Goal: Task Accomplishment & Management: Manage account settings

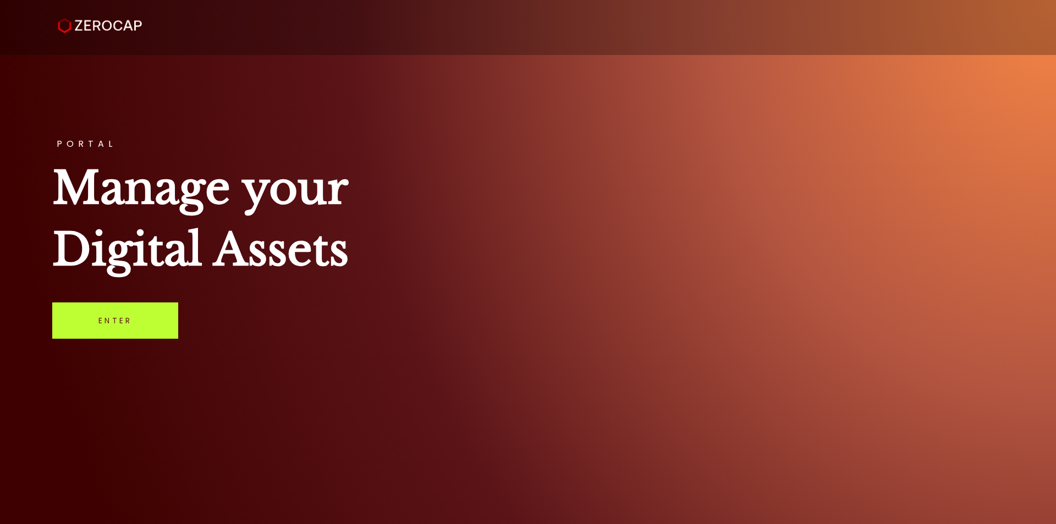
click at [157, 322] on link "Enter" at bounding box center [115, 320] width 126 height 36
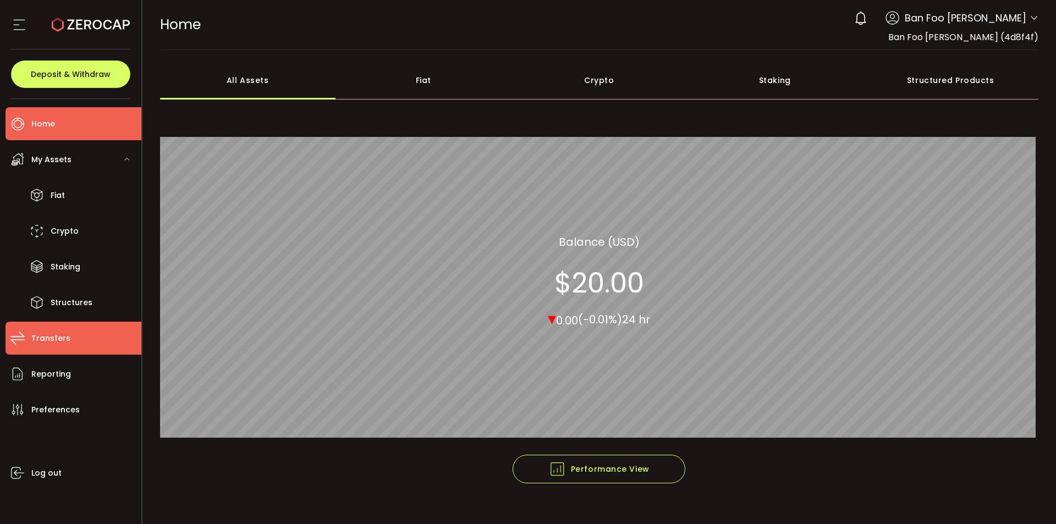
click at [61, 345] on span "Transfers" at bounding box center [50, 339] width 39 height 16
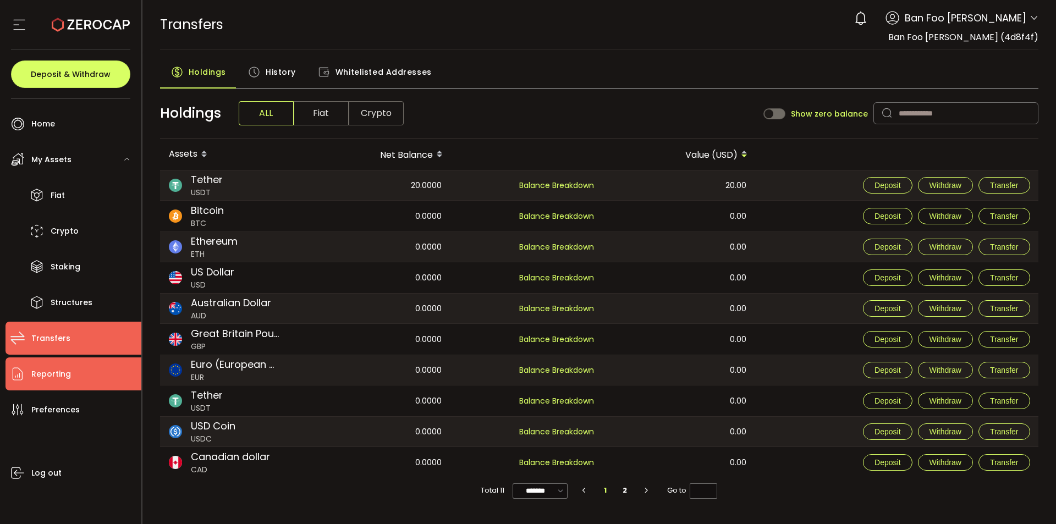
click at [70, 374] on li "Reporting" at bounding box center [73, 373] width 136 height 33
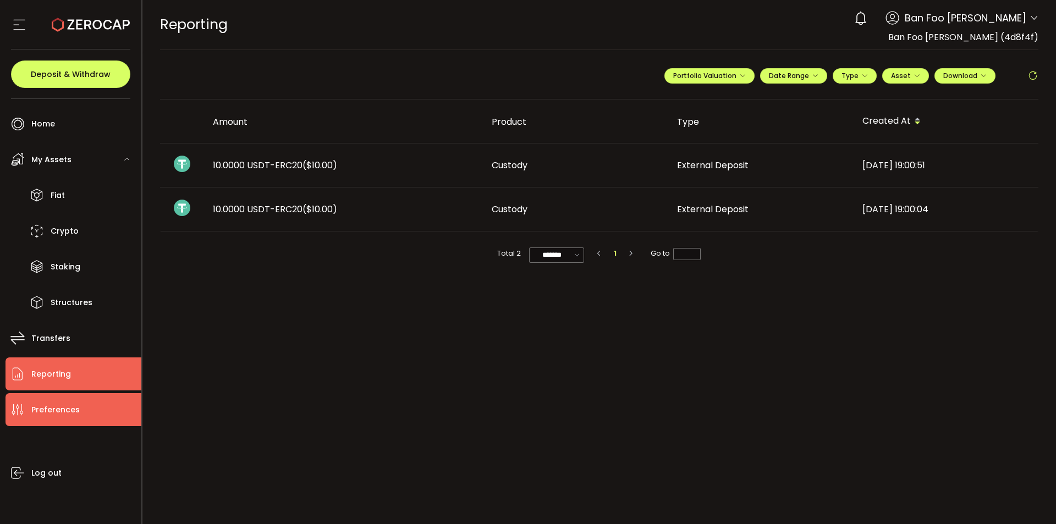
click at [70, 412] on span "Preferences" at bounding box center [55, 410] width 48 height 16
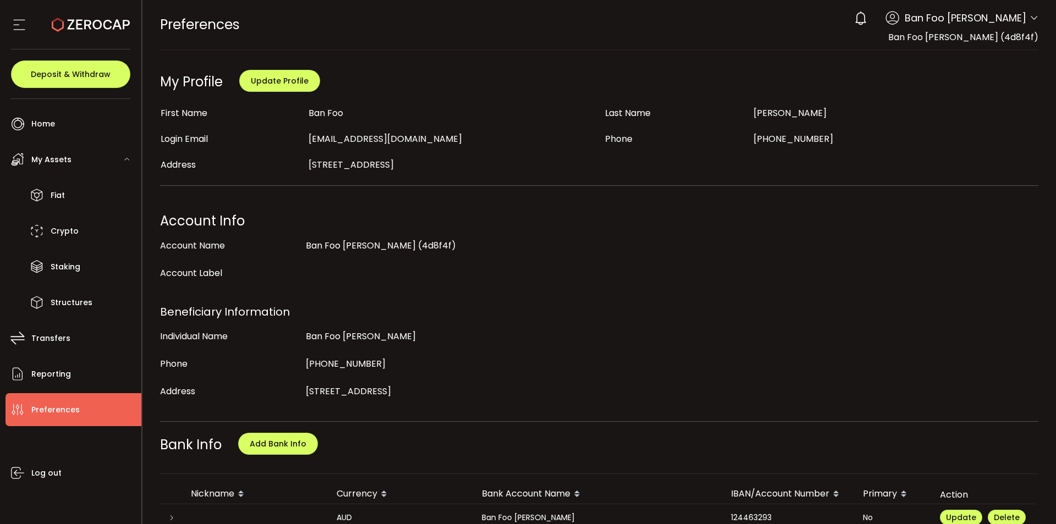
click at [27, 23] on icon at bounding box center [19, 24] width 16 height 16
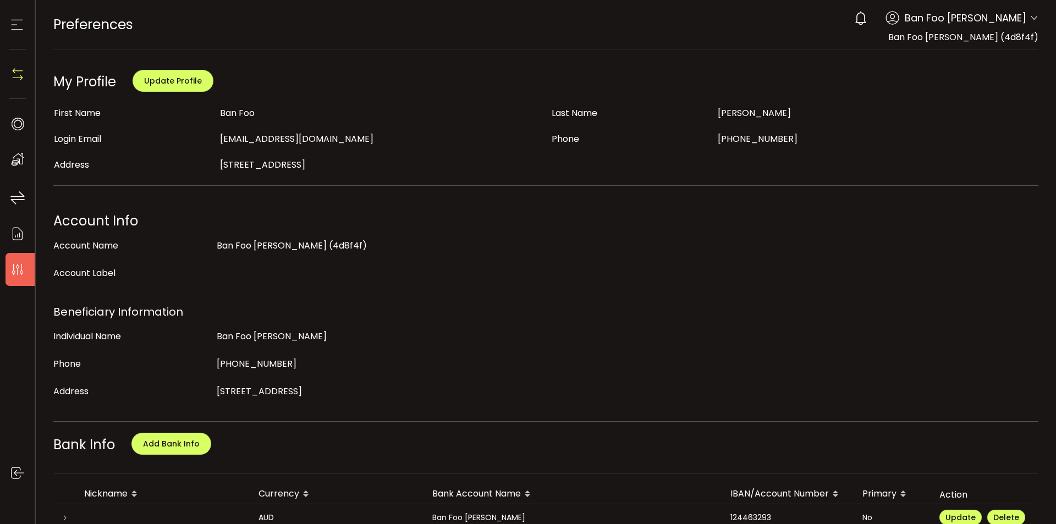
click at [1017, 24] on span "Ban Foo [PERSON_NAME]" at bounding box center [966, 17] width 122 height 15
click at [1032, 18] on icon at bounding box center [1034, 18] width 9 height 9
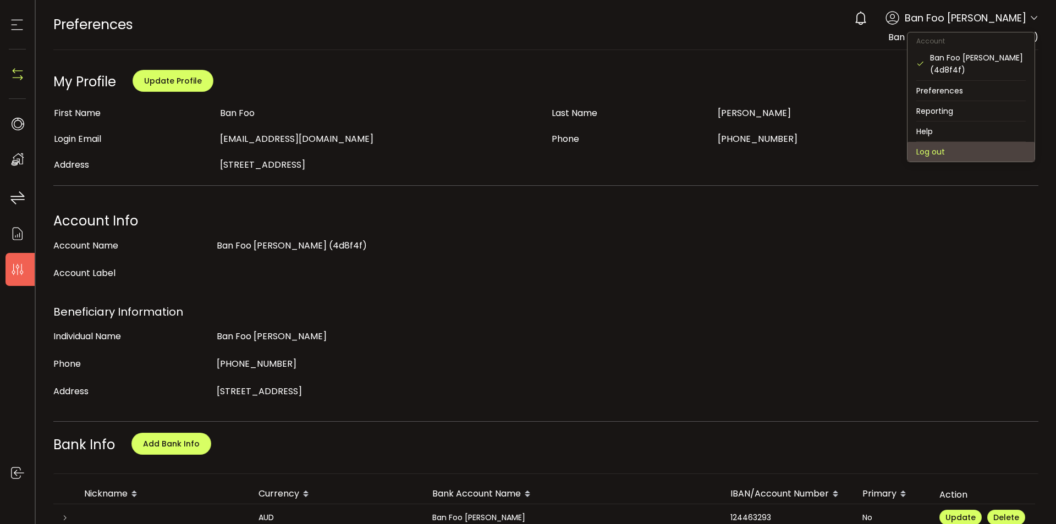
click at [938, 142] on li "Log out" at bounding box center [970, 152] width 127 height 20
